Goal: Transaction & Acquisition: Purchase product/service

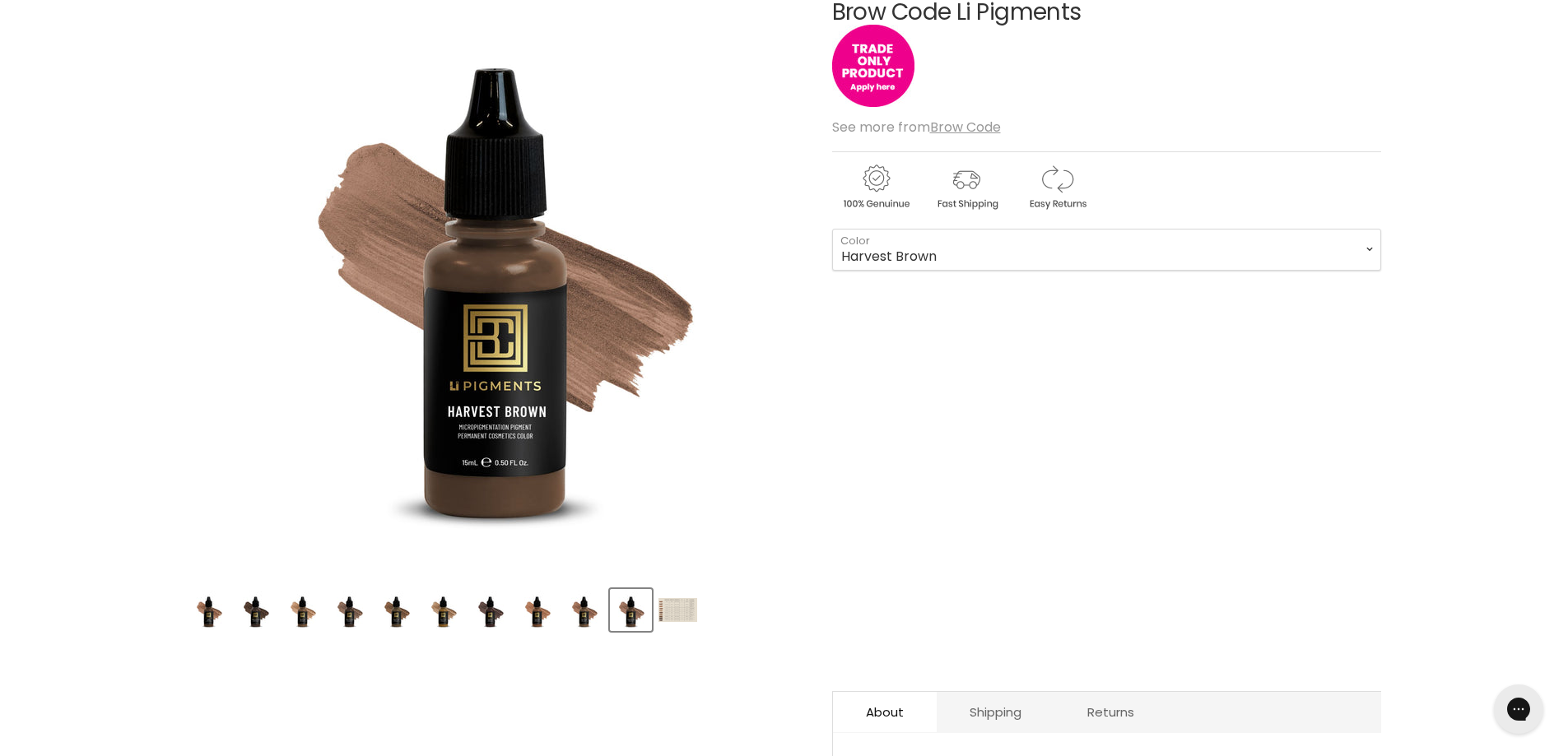
scroll to position [242, 0]
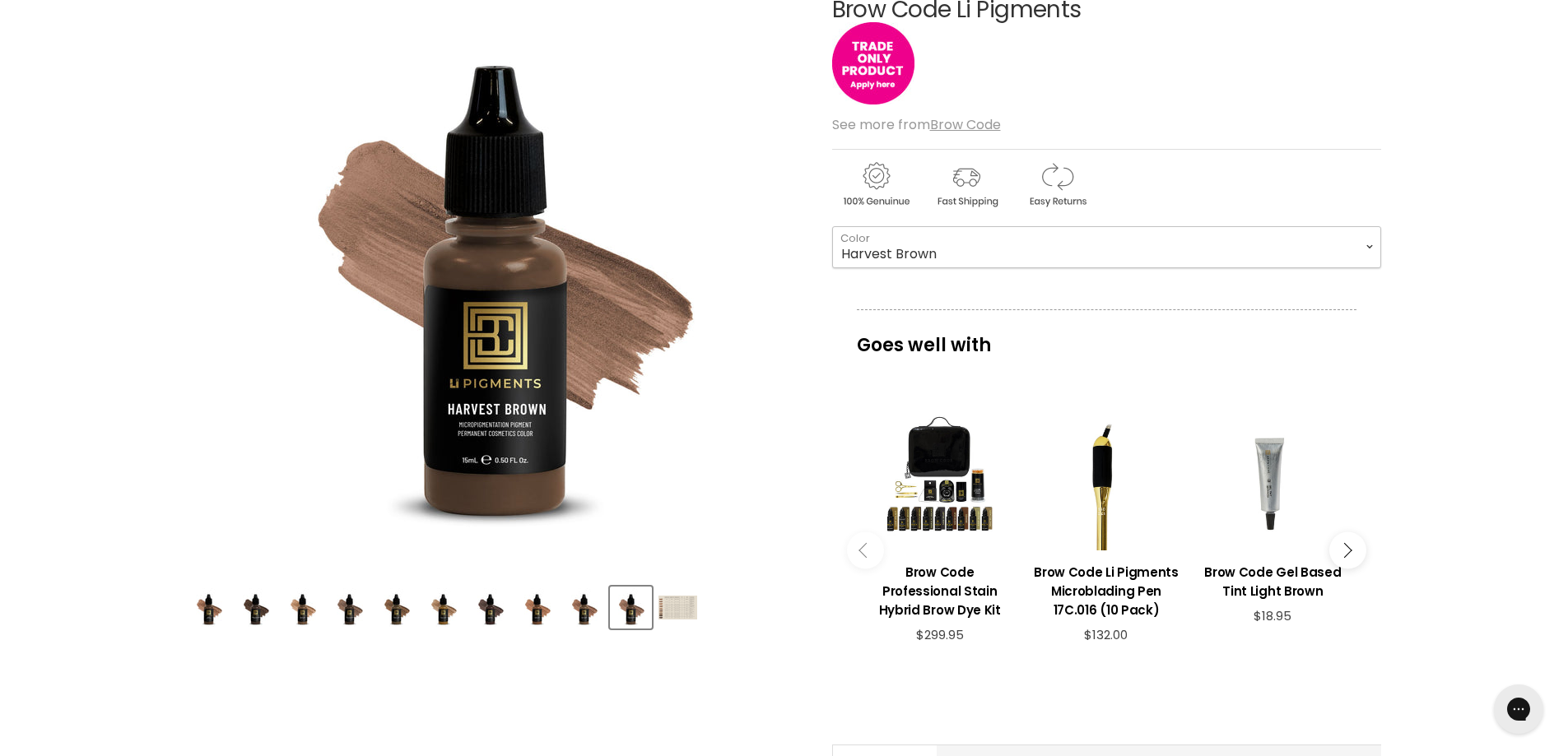
click at [1035, 248] on select "Harvest Brown Bronze Spiced Rum Light Walnut Beach Blonde Baby Blonde [PERSON_N…" at bounding box center [1106, 247] width 549 height 41
click at [832, 226] on select "Harvest Brown Bronze Spiced Rum Light Walnut Beach Blonde Baby Blonde [PERSON_N…" at bounding box center [1106, 247] width 549 height 41
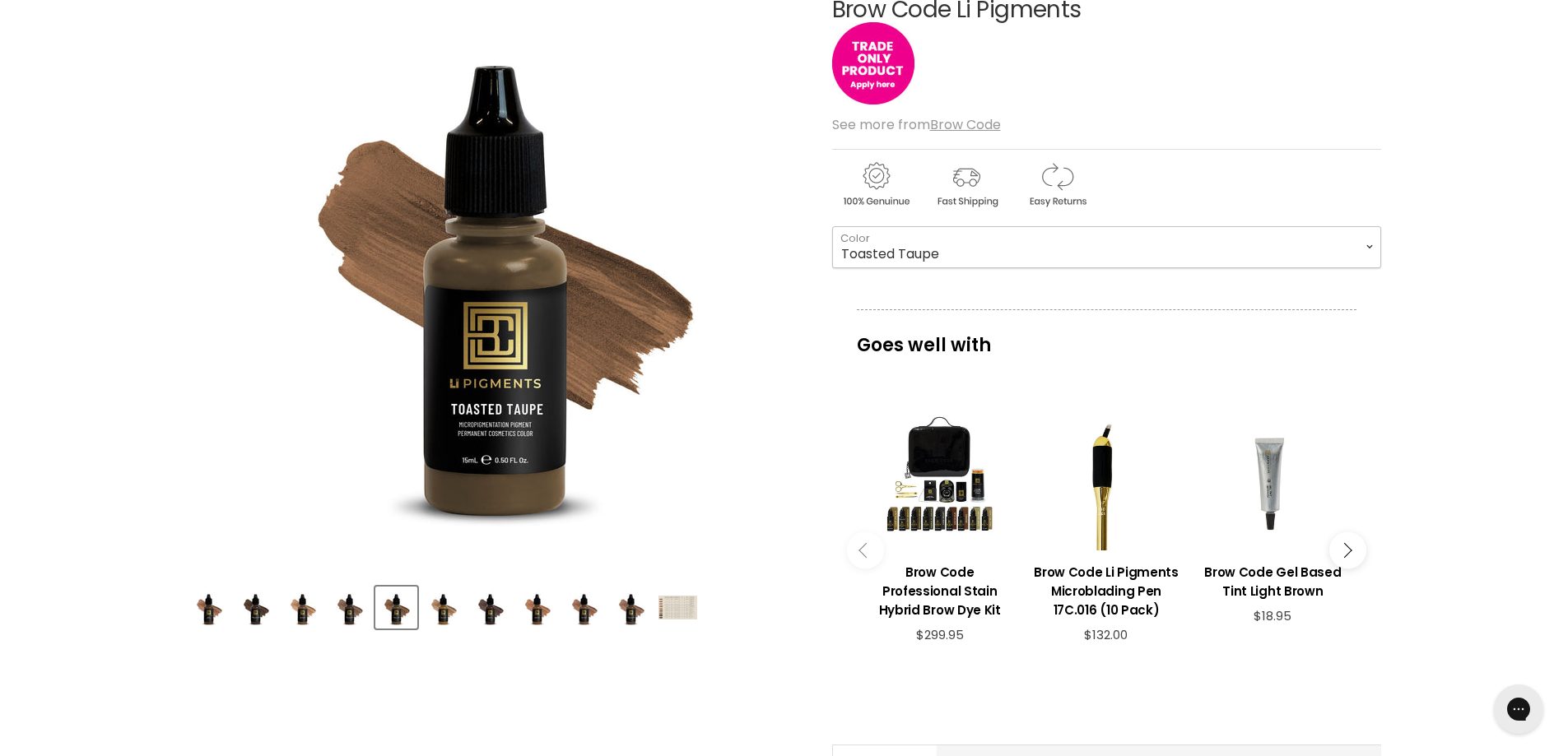
click at [954, 253] on select "Harvest Brown Bronze Spiced Rum Light Walnut Beach Blonde Baby Blonde [PERSON_N…" at bounding box center [1106, 247] width 549 height 41
click at [832, 226] on select "Harvest Brown Bronze Spiced Rum Light Walnut Beach Blonde Baby Blonde [PERSON_N…" at bounding box center [1106, 247] width 549 height 41
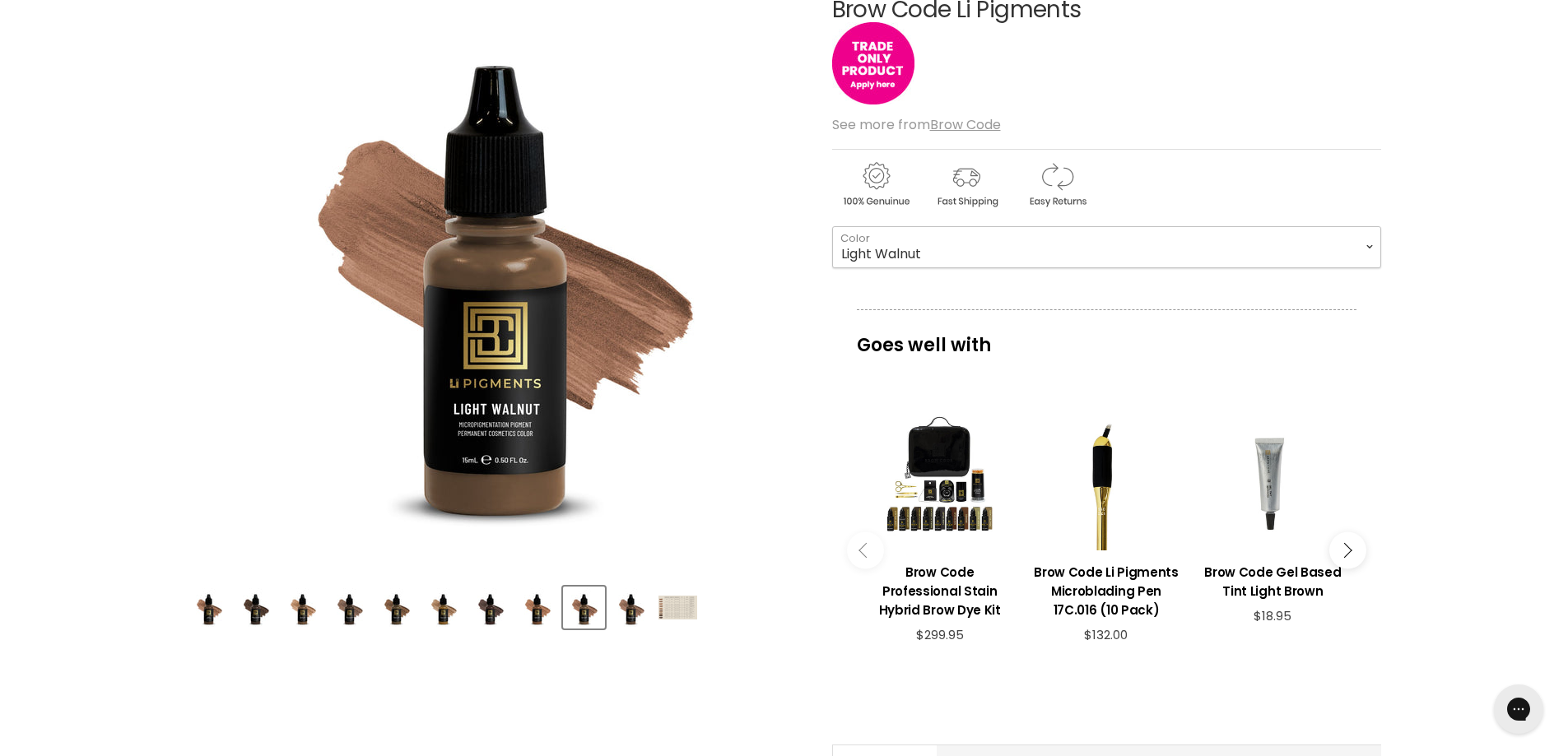
click at [950, 252] on select "Harvest Brown Bronze Spiced Rum Light Walnut Beach Blonde Baby Blonde [PERSON_N…" at bounding box center [1106, 247] width 549 height 41
click at [832, 226] on select "Harvest Brown Bronze Spiced Rum Light Walnut Beach Blonde Baby Blonde [PERSON_N…" at bounding box center [1106, 247] width 549 height 41
select select "Toasted Taupe"
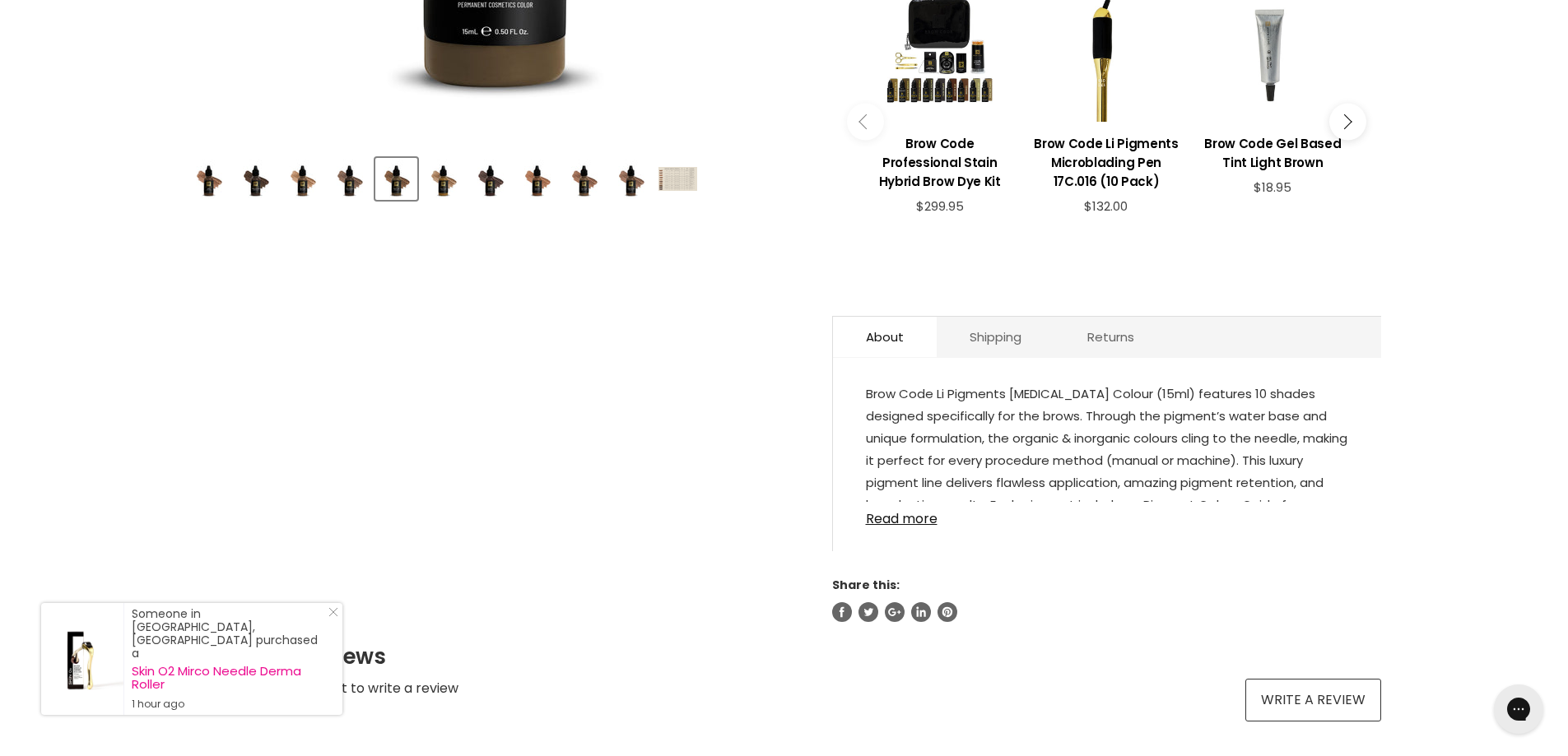
scroll to position [665, 0]
